Goal: Information Seeking & Learning: Learn about a topic

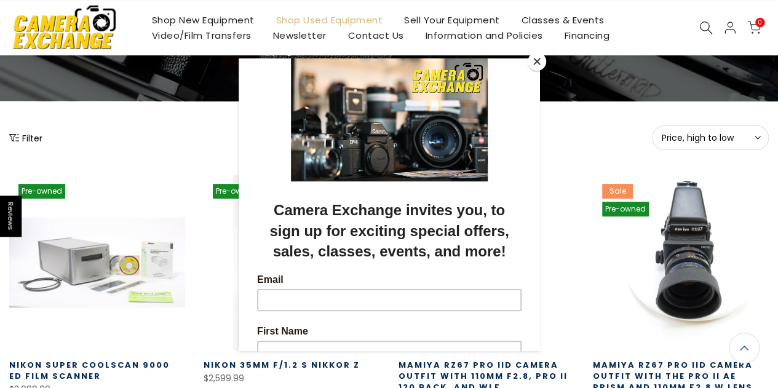
scroll to position [61, 0]
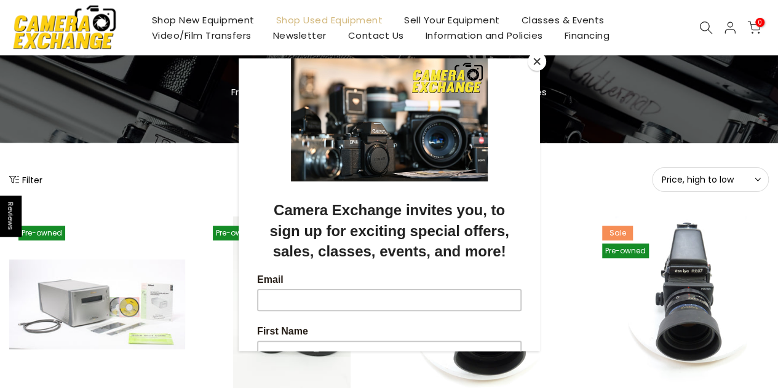
click at [537, 60] on button "Close" at bounding box center [537, 61] width 18 height 18
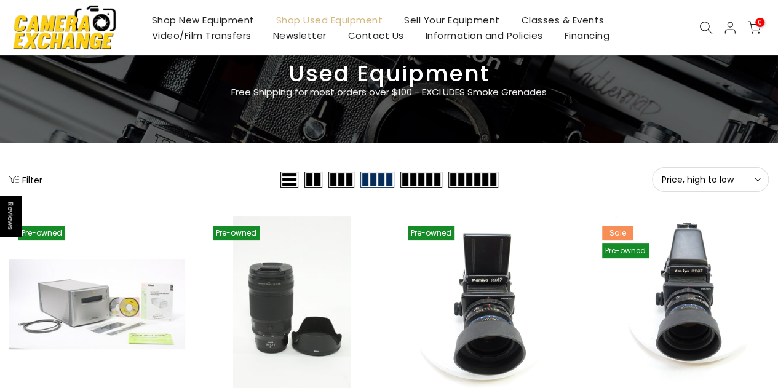
click at [28, 178] on button "Filter" at bounding box center [25, 179] width 33 height 12
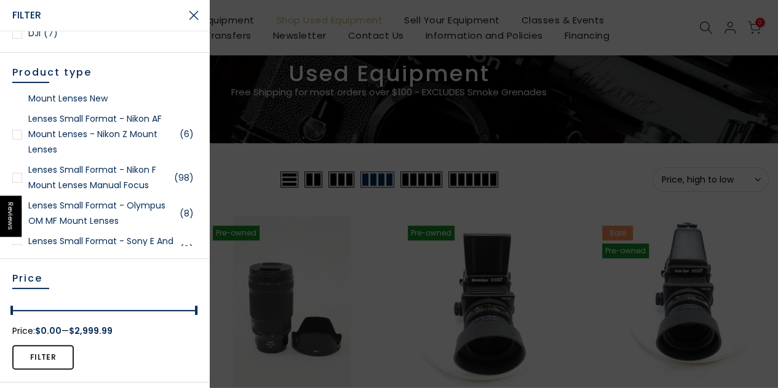
scroll to position [1783, 0]
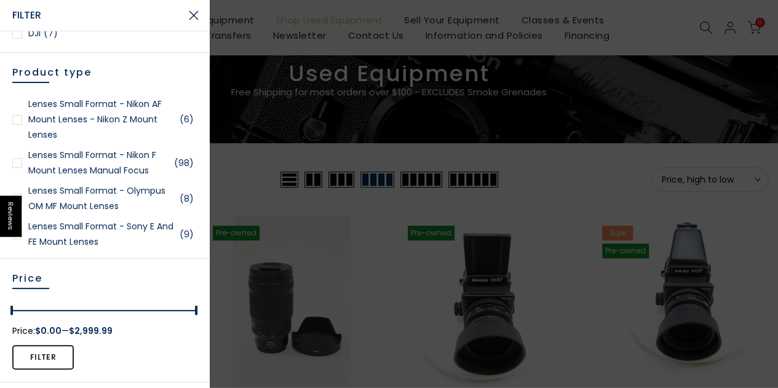
click at [18, 125] on div at bounding box center [17, 120] width 10 height 10
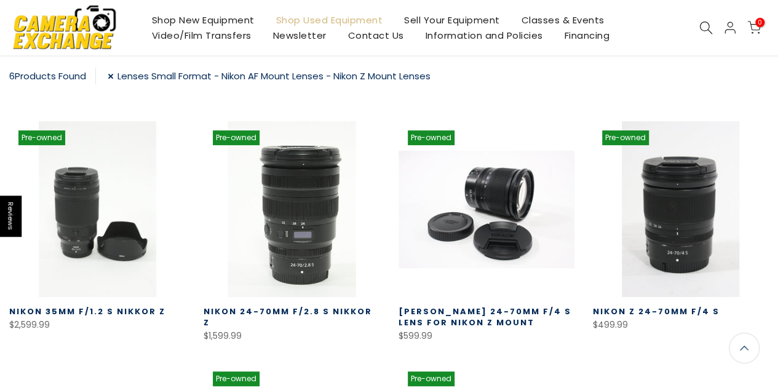
click at [295, 219] on link at bounding box center [292, 209] width 176 height 176
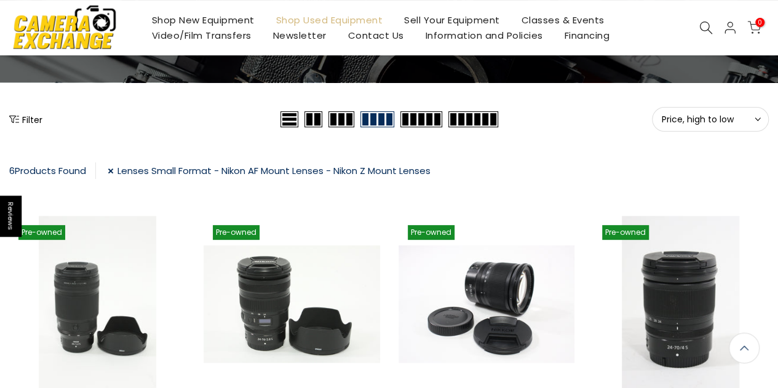
scroll to position [123, 0]
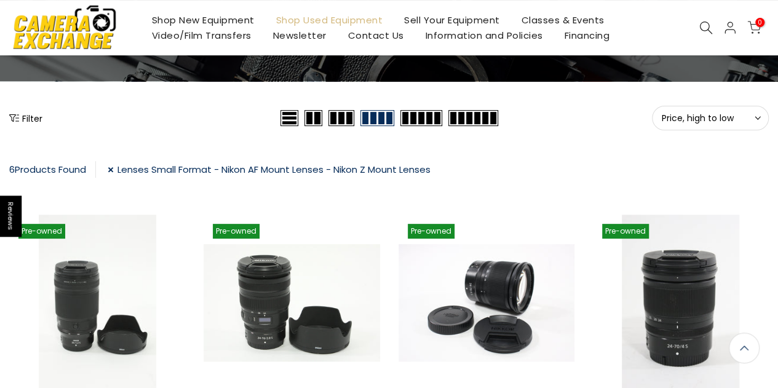
click at [114, 169] on link "Lenses Small Format - Nikon AF Mount Lenses - Nikon Z Mount Lenses" at bounding box center [269, 169] width 323 height 17
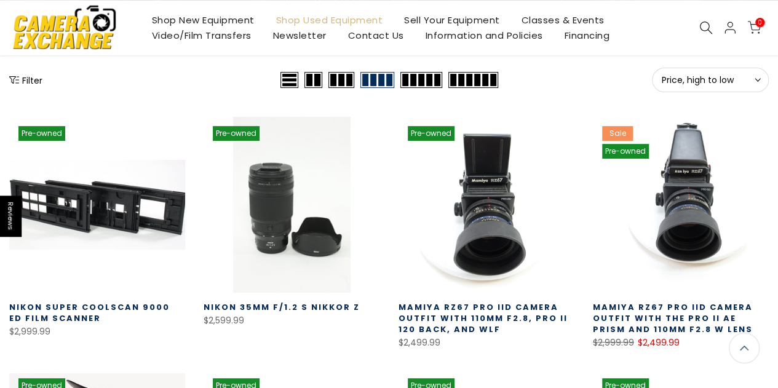
scroll to position [92, 0]
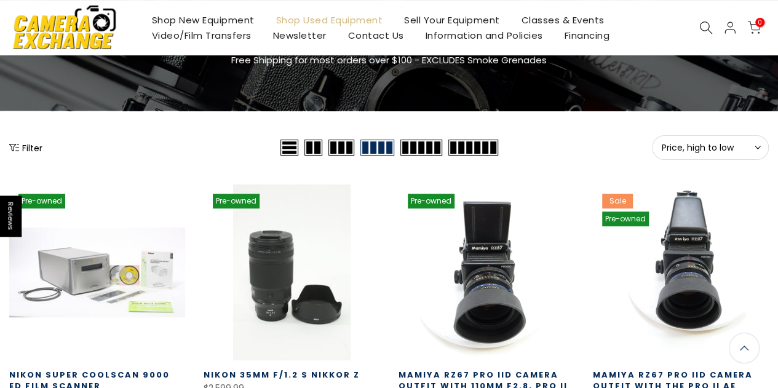
click at [26, 146] on button "Filter" at bounding box center [25, 147] width 33 height 12
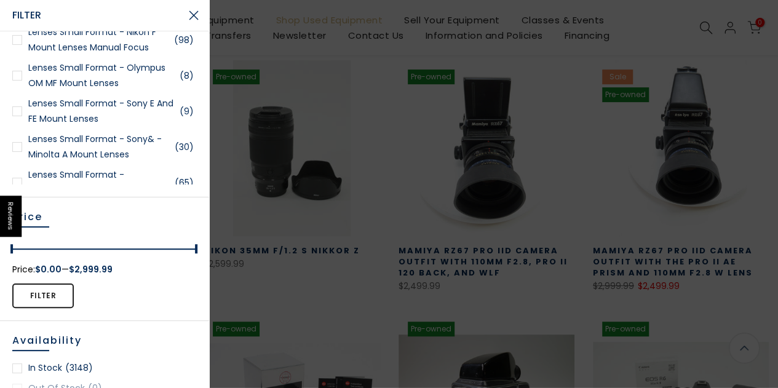
scroll to position [215, 0]
click at [69, 55] on link "Lenses Small Format - Nikon F Mount Lenses Manual Focus (98)" at bounding box center [104, 40] width 184 height 31
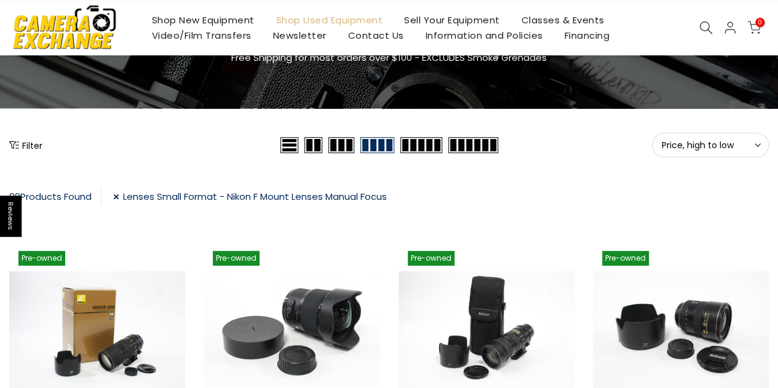
scroll to position [184, 0]
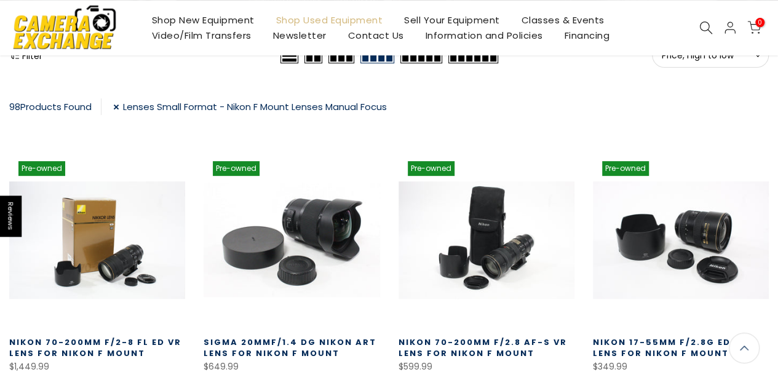
click at [119, 107] on link "Lenses Small Format - Nikon F Mount Lenses Manual Focus" at bounding box center [250, 106] width 274 height 17
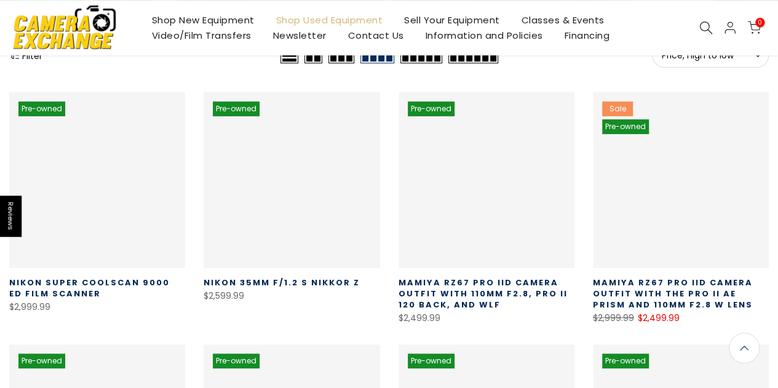
scroll to position [215, 0]
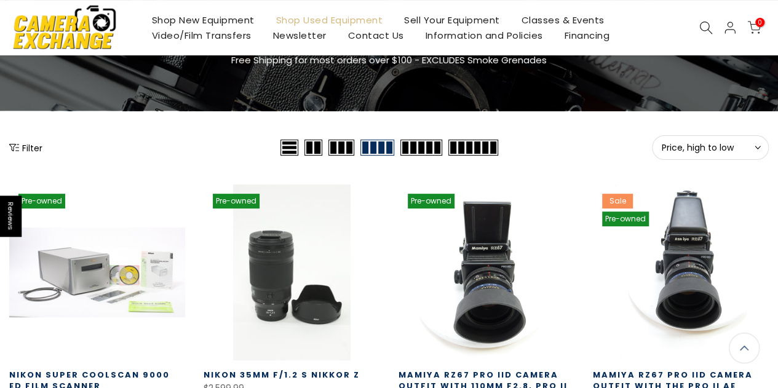
click at [28, 145] on button "Filter" at bounding box center [25, 147] width 33 height 12
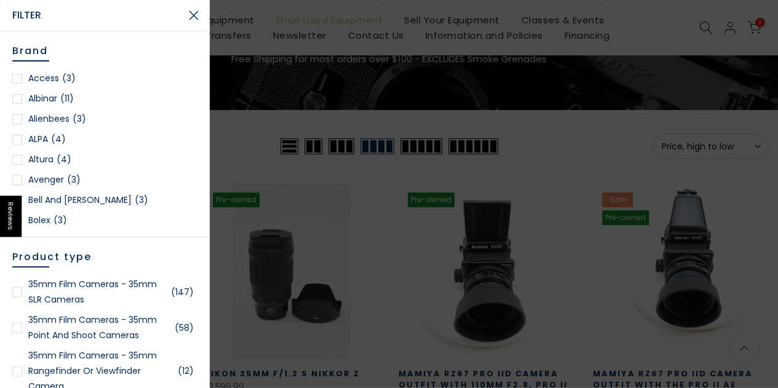
scroll to position [92, 0]
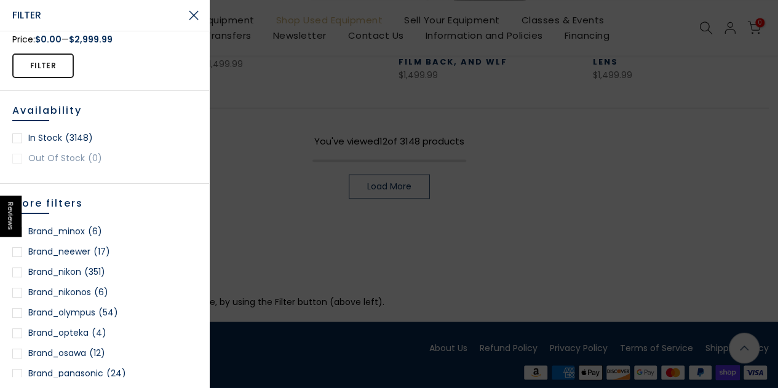
click at [18, 270] on div at bounding box center [17, 273] width 10 height 10
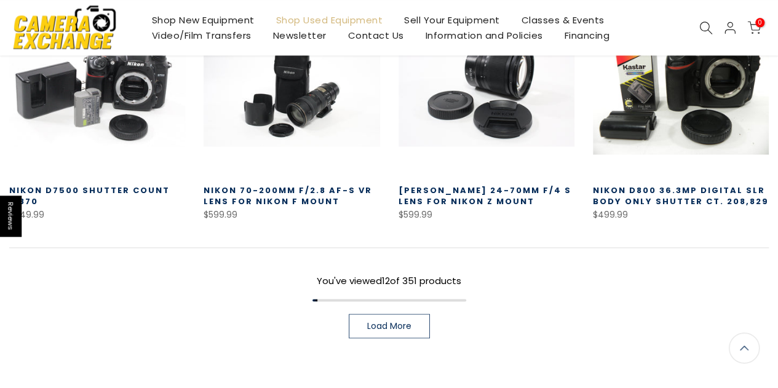
click at [406, 327] on span "Load More" at bounding box center [389, 326] width 44 height 9
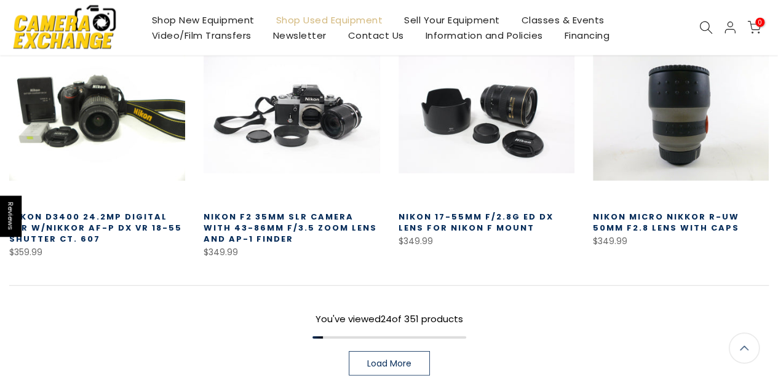
scroll to position [1569, 0]
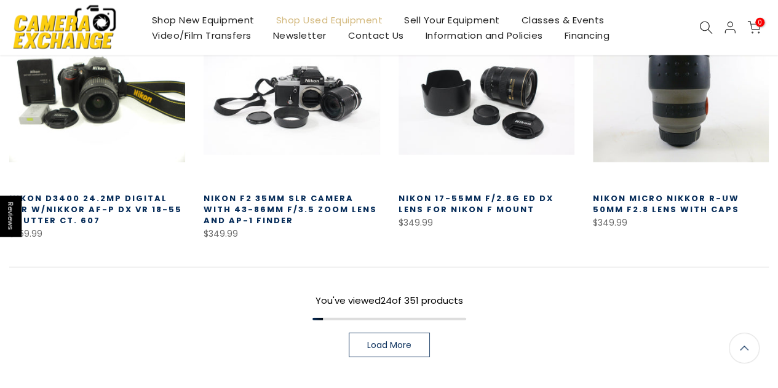
click at [376, 346] on span "Load More" at bounding box center [389, 345] width 44 height 9
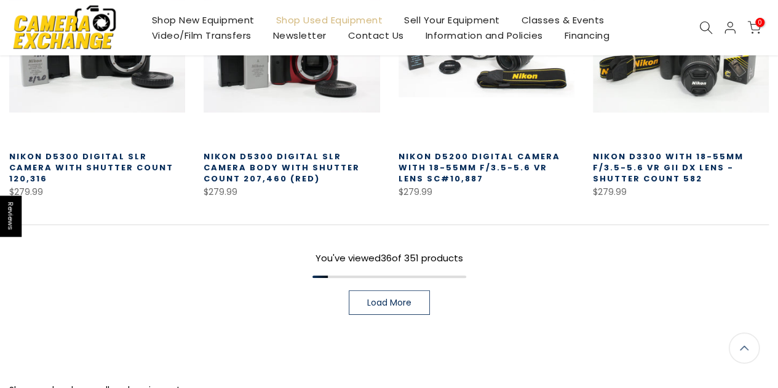
scroll to position [2430, 0]
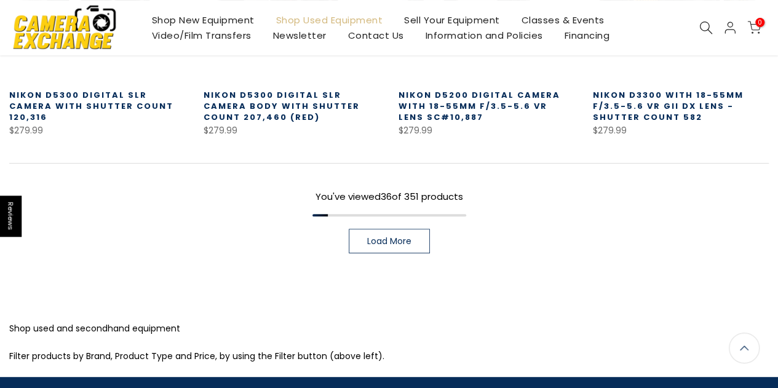
click at [385, 239] on span "Load More" at bounding box center [389, 241] width 44 height 9
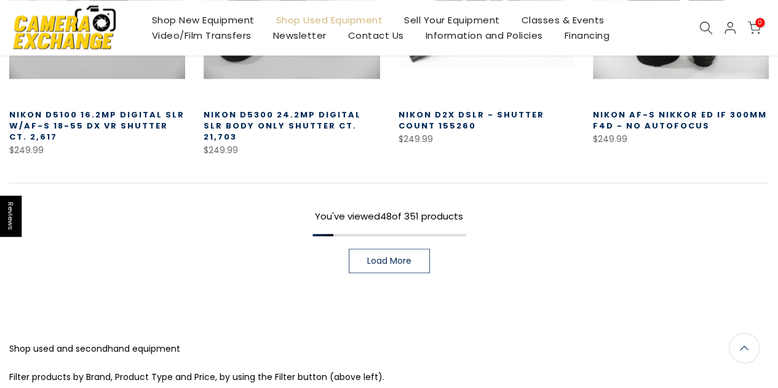
scroll to position [3167, 0]
click at [379, 257] on span "Load More" at bounding box center [389, 260] width 44 height 9
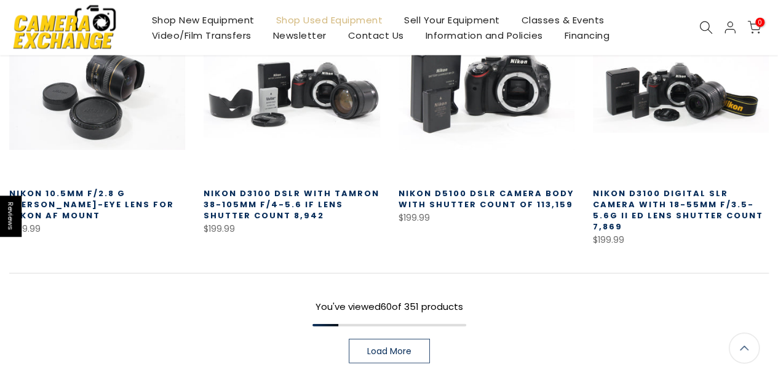
scroll to position [3844, 0]
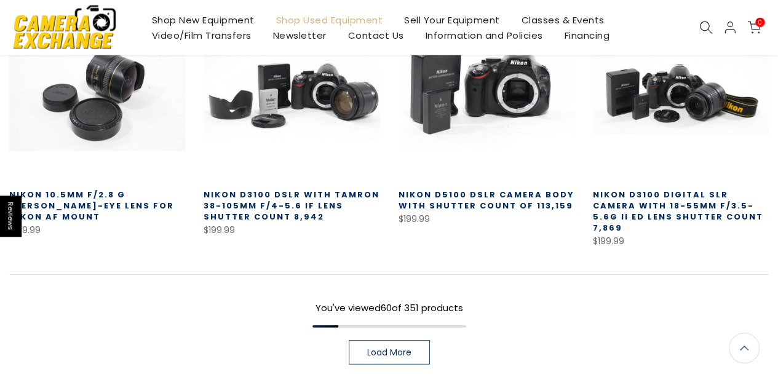
click at [376, 348] on span "Load More" at bounding box center [389, 352] width 44 height 9
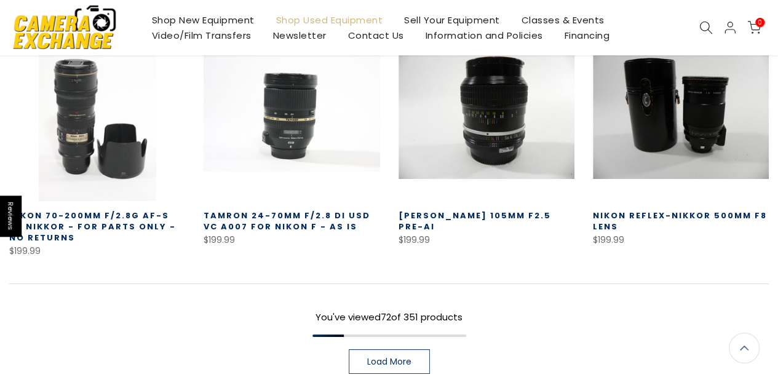
scroll to position [4583, 0]
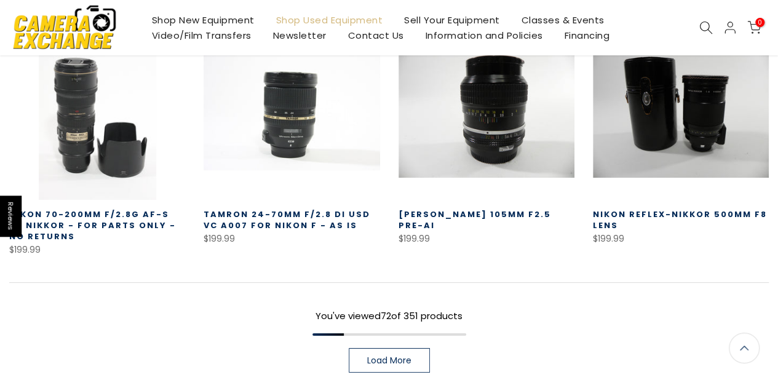
click at [386, 356] on span "Load More" at bounding box center [389, 360] width 44 height 9
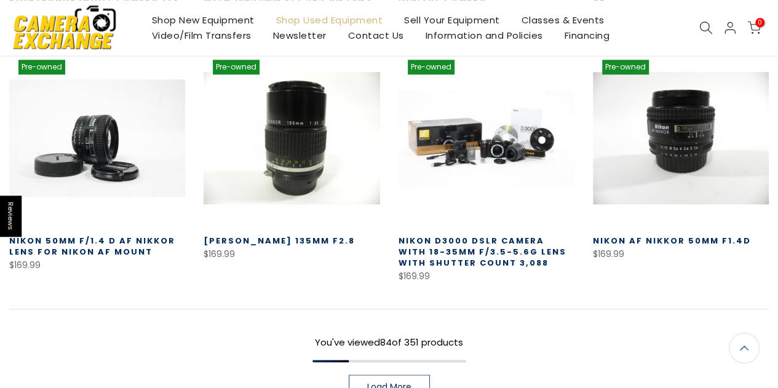
scroll to position [5321, 0]
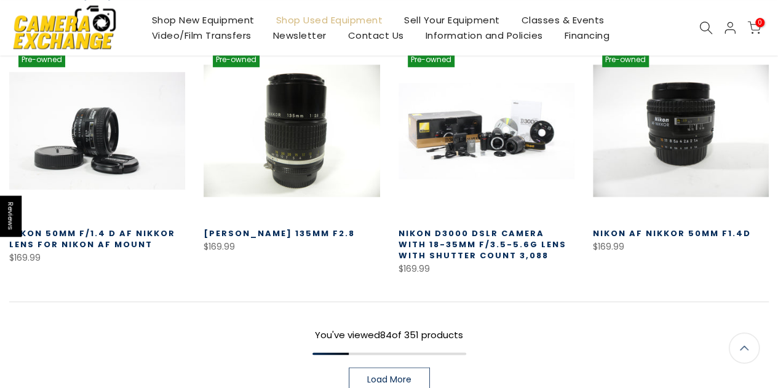
click at [400, 375] on span "Load More" at bounding box center [389, 379] width 44 height 9
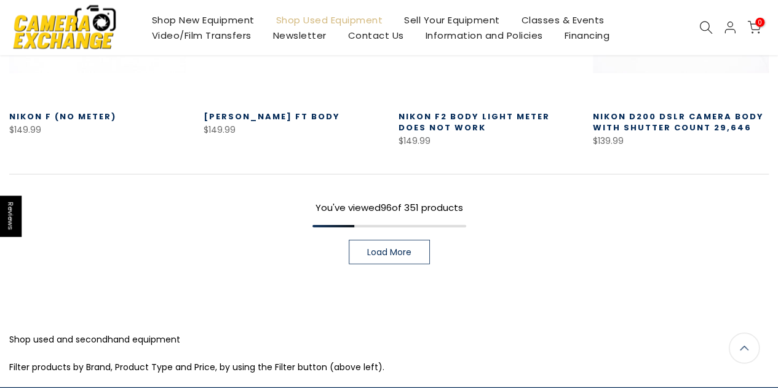
scroll to position [6181, 0]
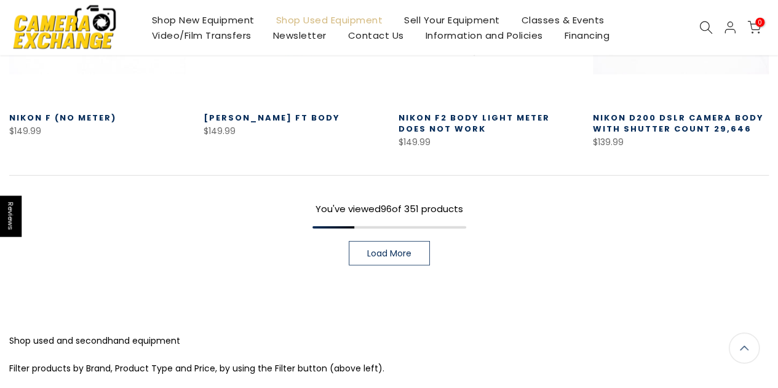
click at [384, 249] on span "Load More" at bounding box center [389, 253] width 44 height 9
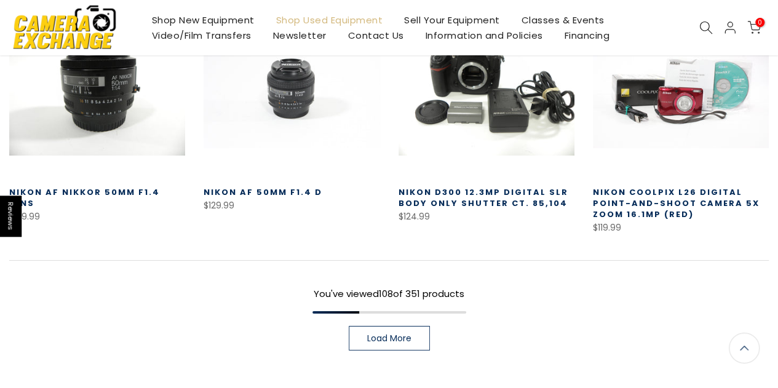
scroll to position [6859, 0]
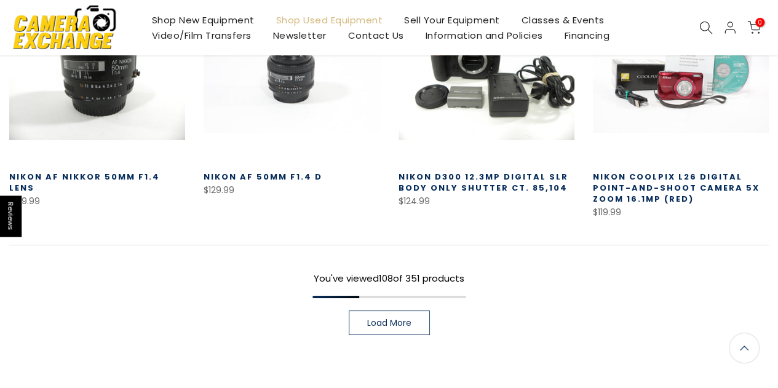
click at [384, 319] on span "Load More" at bounding box center [389, 323] width 44 height 9
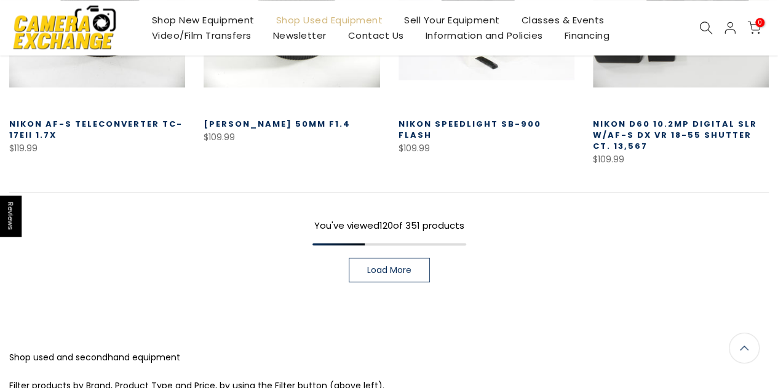
scroll to position [7728, 0]
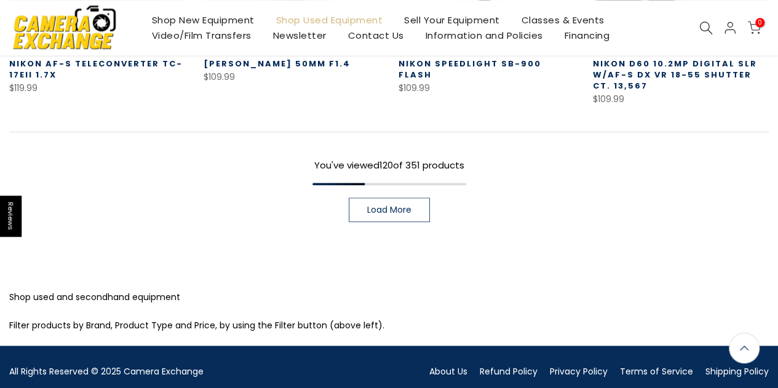
click at [390, 205] on span "Load More" at bounding box center [389, 209] width 44 height 9
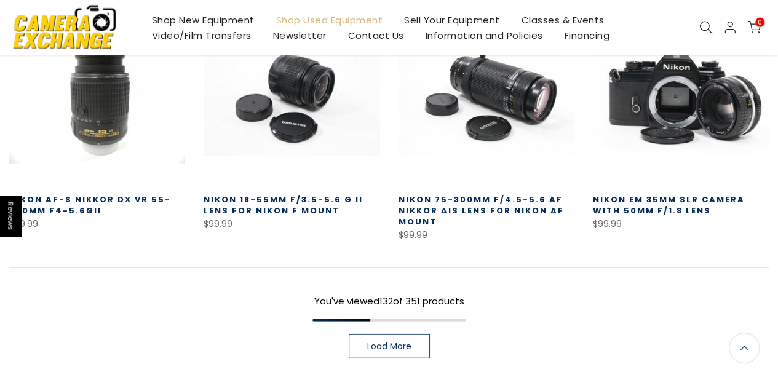
scroll to position [8344, 0]
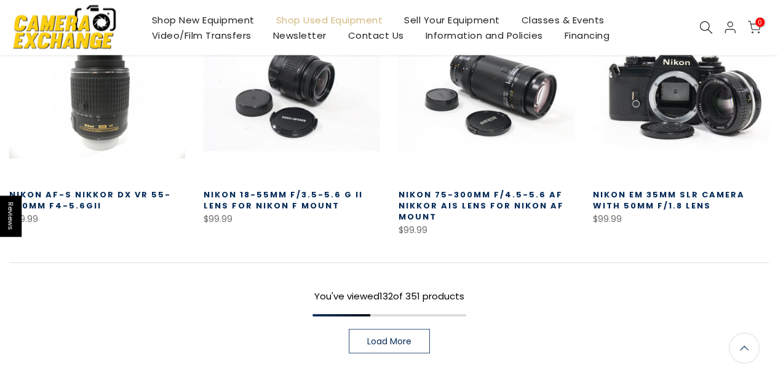
click at [407, 337] on span "Load More" at bounding box center [389, 341] width 44 height 9
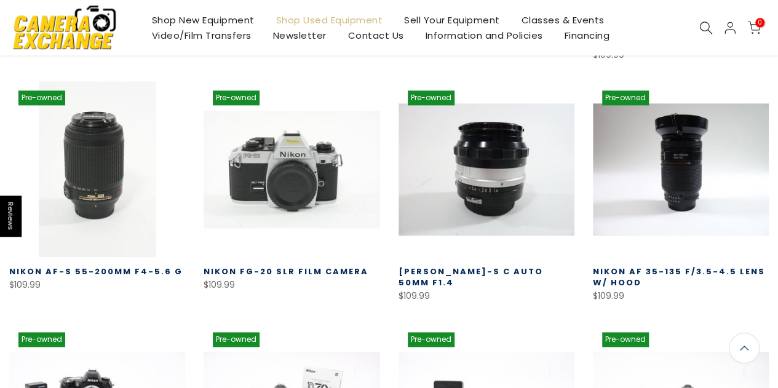
scroll to position [7772, 0]
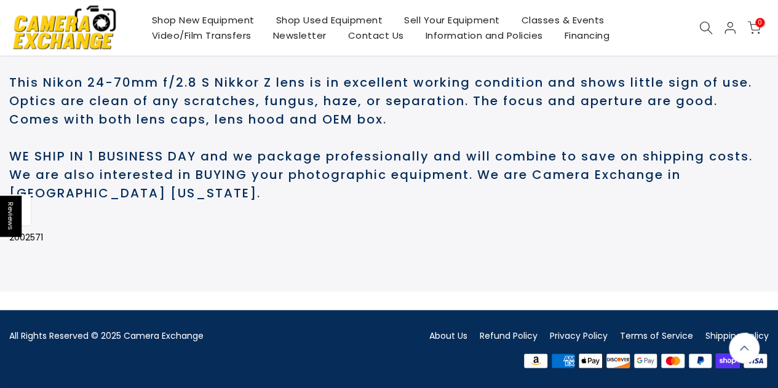
scroll to position [689, 0]
